Goal: Information Seeking & Learning: Find specific fact

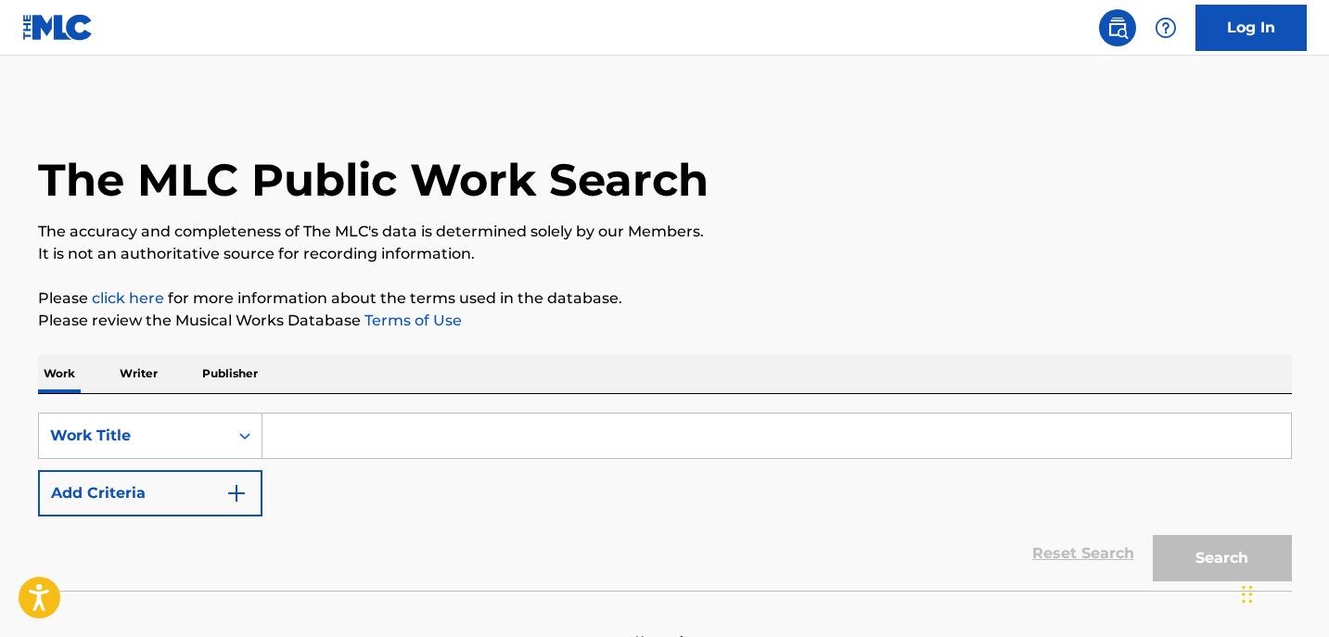
click at [325, 455] on input "Search Form" at bounding box center [776, 436] width 1028 height 45
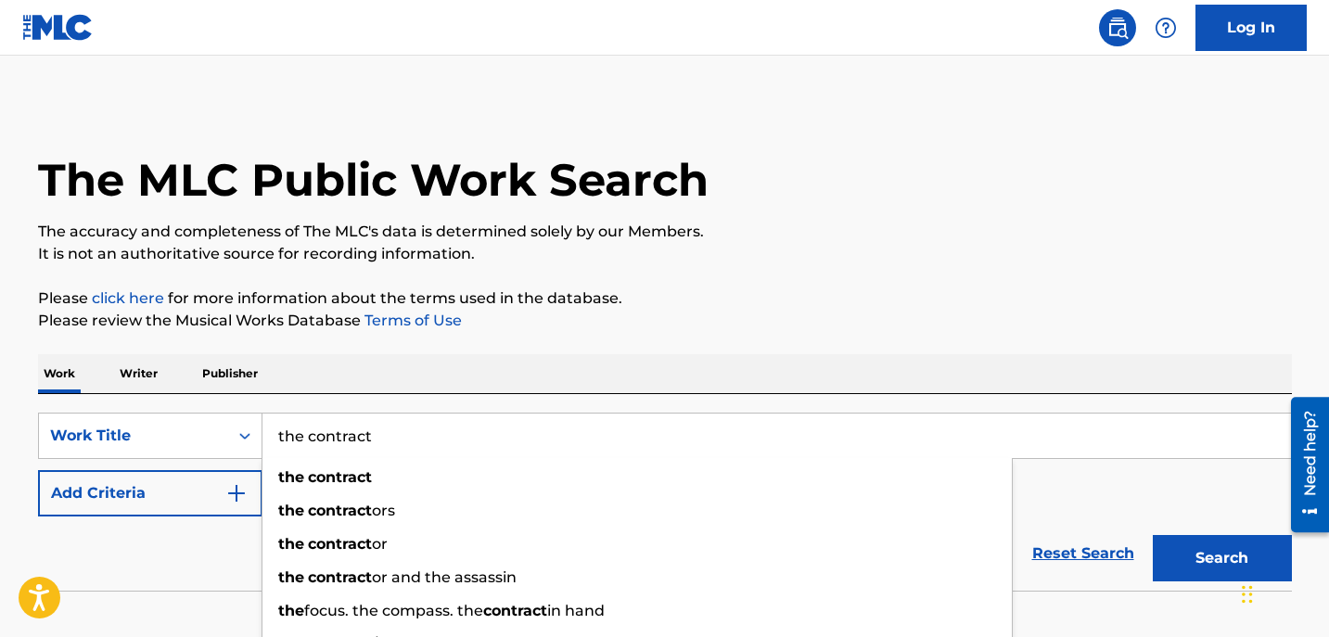
type input "the contract"
click at [229, 494] on img "Search Form" at bounding box center [236, 493] width 22 height 22
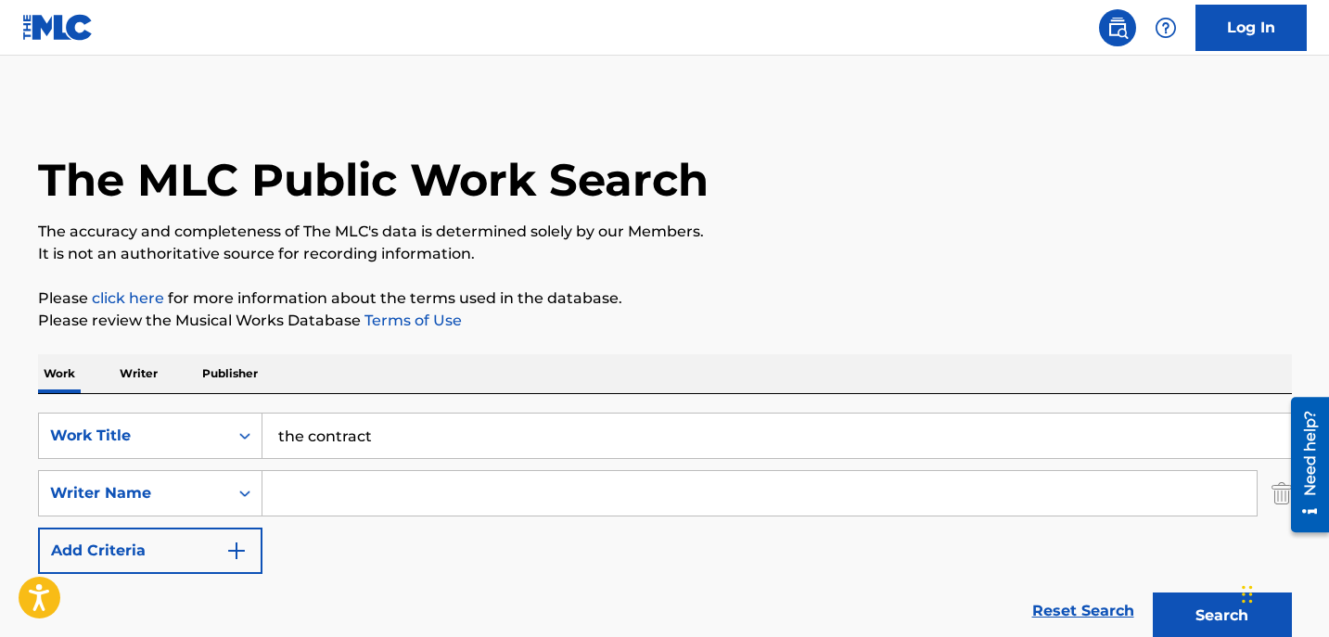
click at [369, 478] on input "Search Form" at bounding box center [759, 493] width 994 height 45
paste input "[PERSON_NAME]"
type input "[PERSON_NAME]"
click at [1153, 593] on button "Search" at bounding box center [1222, 616] width 139 height 46
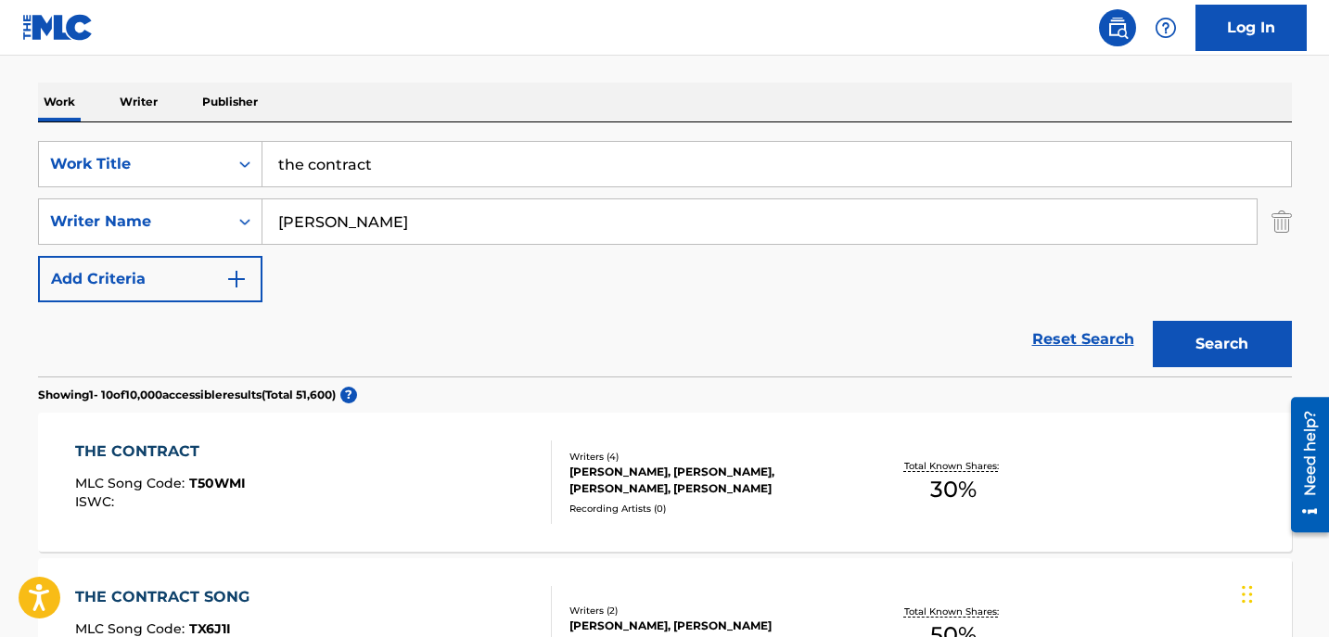
scroll to position [273, 0]
click at [403, 496] on div "THE CONTRACT MLC Song Code : T50WMI ISWC :" at bounding box center [313, 481] width 477 height 83
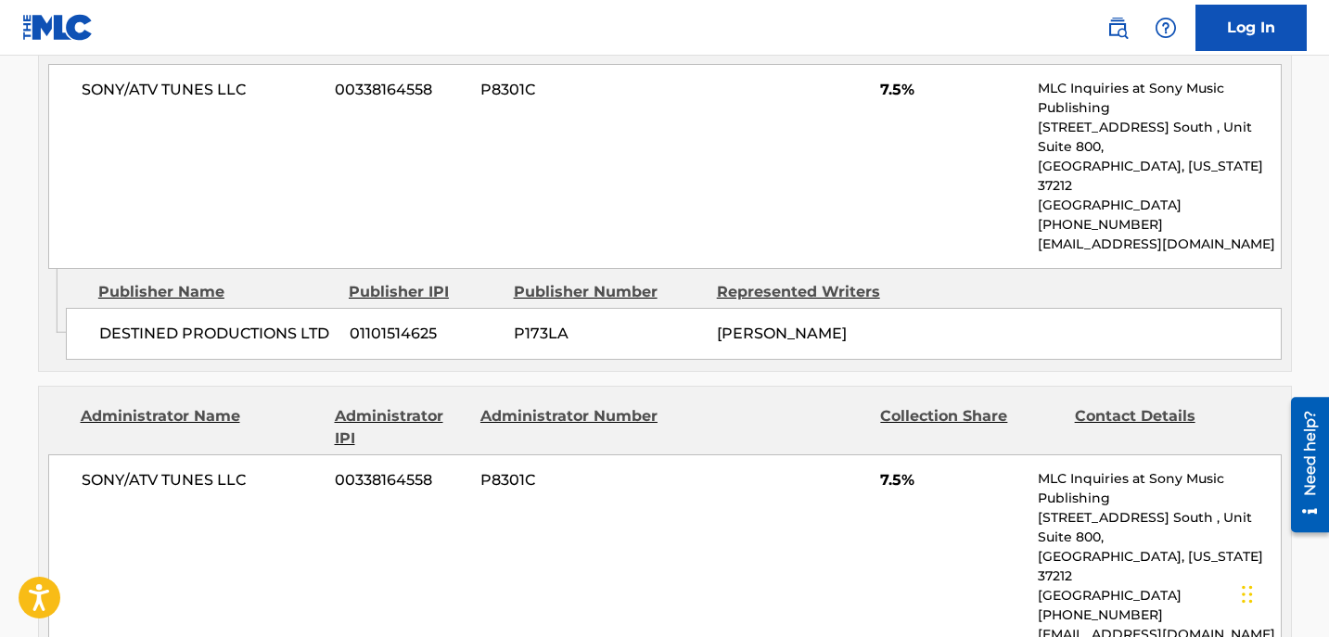
scroll to position [1004, 0]
